Goal: Transaction & Acquisition: Purchase product/service

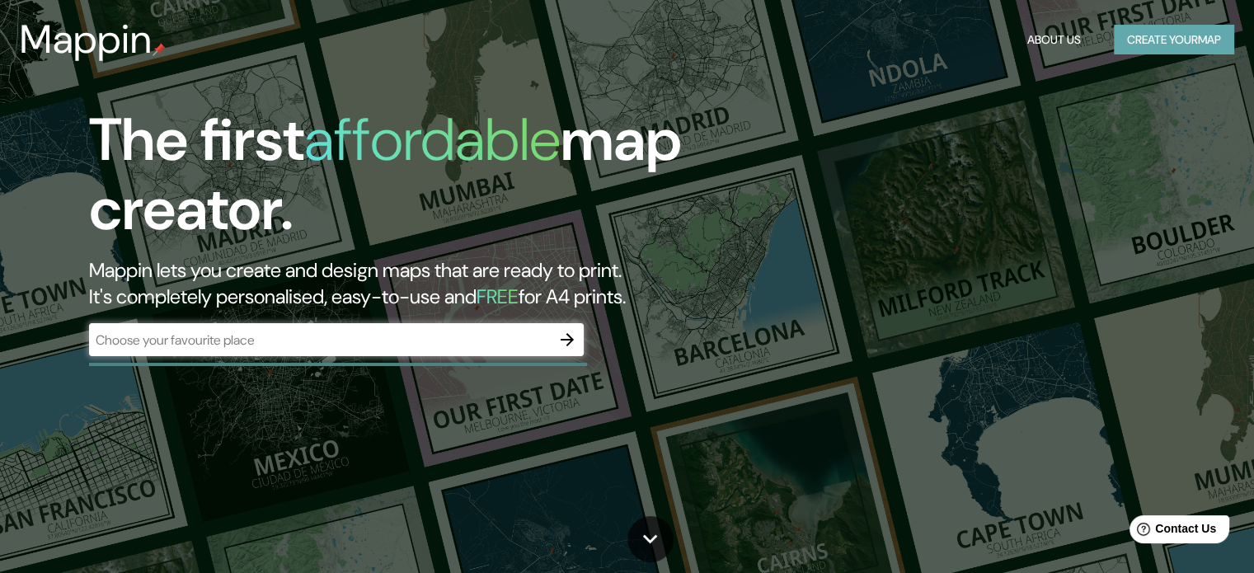
click at [1140, 39] on button "Create your map" at bounding box center [1174, 40] width 120 height 31
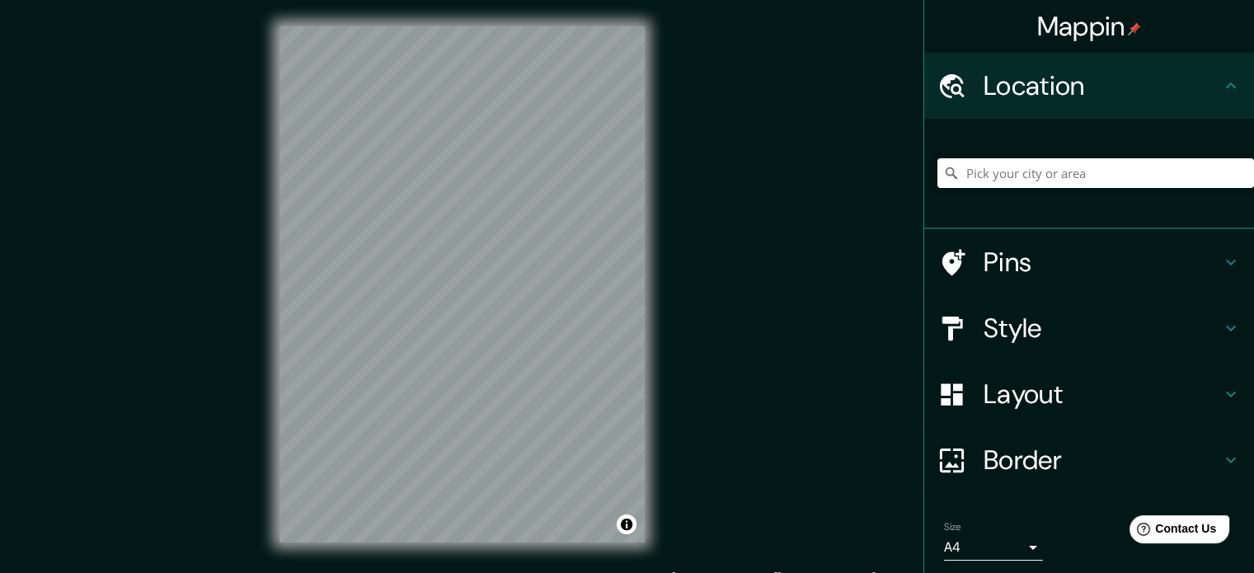
click at [663, 276] on div "© Mapbox © OpenStreetMap Improve this map" at bounding box center [462, 284] width 418 height 569
click at [680, 388] on div "Mappin Location Pins Style Layout Border Choose a border. Hint : you can make l…" at bounding box center [627, 297] width 1254 height 595
click at [1069, 325] on h4 "Style" at bounding box center [1103, 328] width 238 height 33
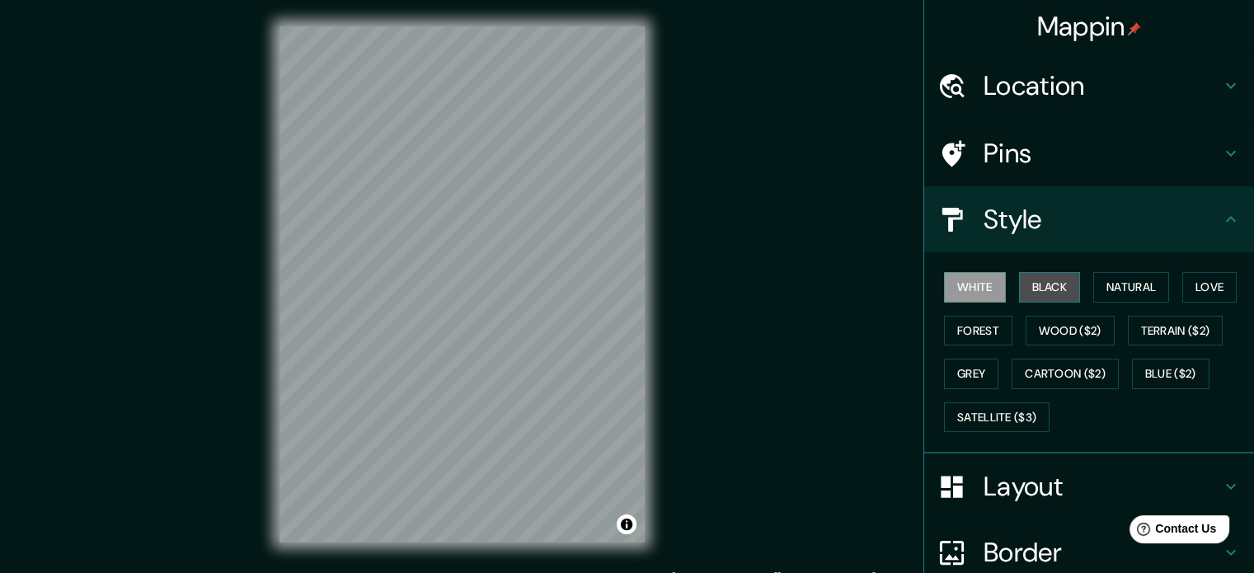
click at [1023, 282] on button "Black" at bounding box center [1050, 287] width 62 height 31
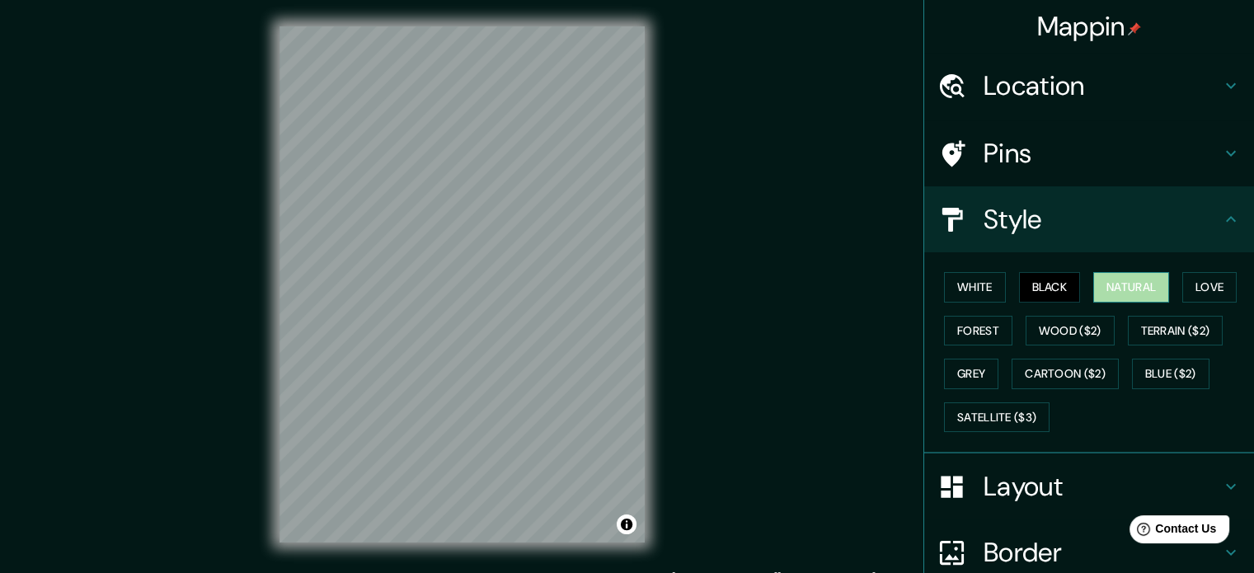
click at [1105, 280] on button "Natural" at bounding box center [1132, 287] width 76 height 31
click at [1207, 283] on button "Love" at bounding box center [1210, 287] width 54 height 31
click at [1126, 289] on button "Natural" at bounding box center [1132, 287] width 76 height 31
click at [1173, 326] on button "Terrain ($2)" at bounding box center [1176, 331] width 96 height 31
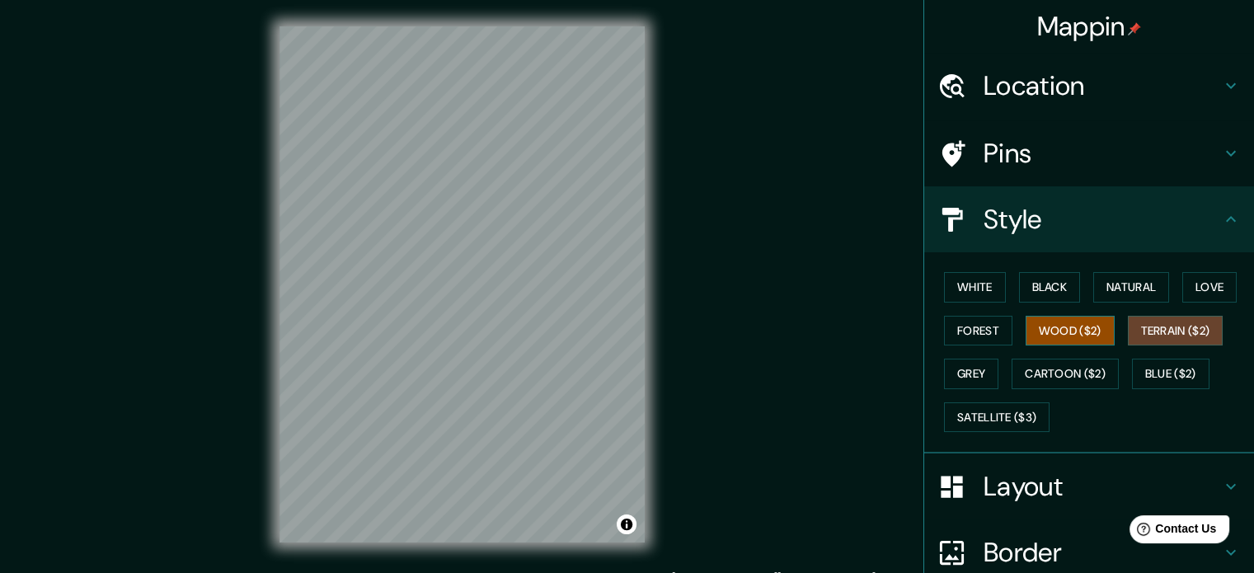
click at [1068, 336] on button "Wood ($2)" at bounding box center [1070, 331] width 89 height 31
click at [960, 337] on button "Forest" at bounding box center [978, 331] width 68 height 31
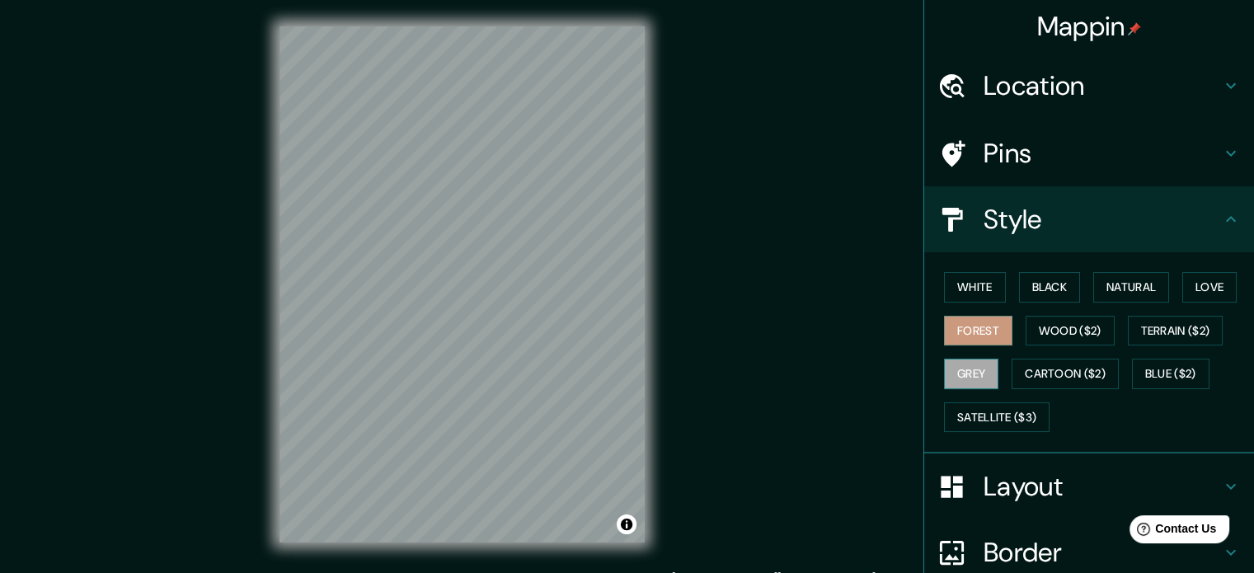
click at [953, 376] on button "Grey" at bounding box center [971, 374] width 54 height 31
click at [1138, 287] on button "Natural" at bounding box center [1132, 287] width 76 height 31
